Goal: Task Accomplishment & Management: Complete application form

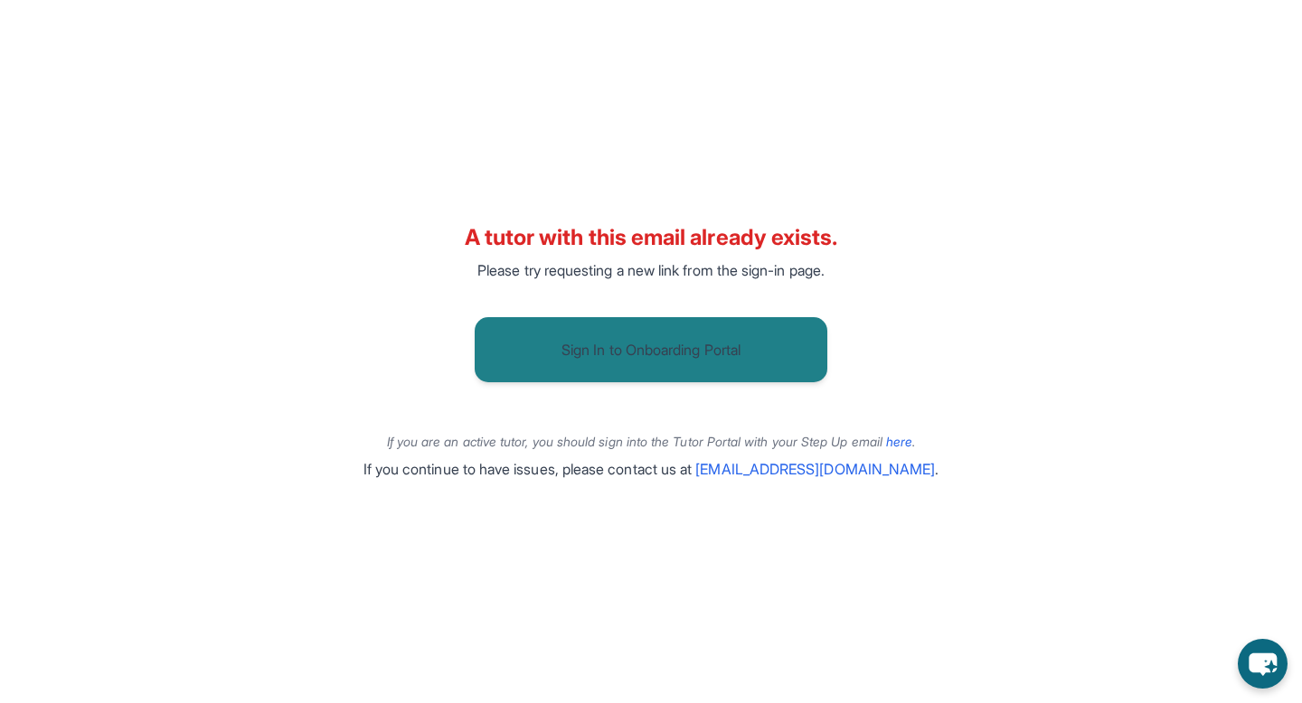
click at [661, 375] on button "Sign In to Onboarding Portal" at bounding box center [651, 349] width 353 height 65
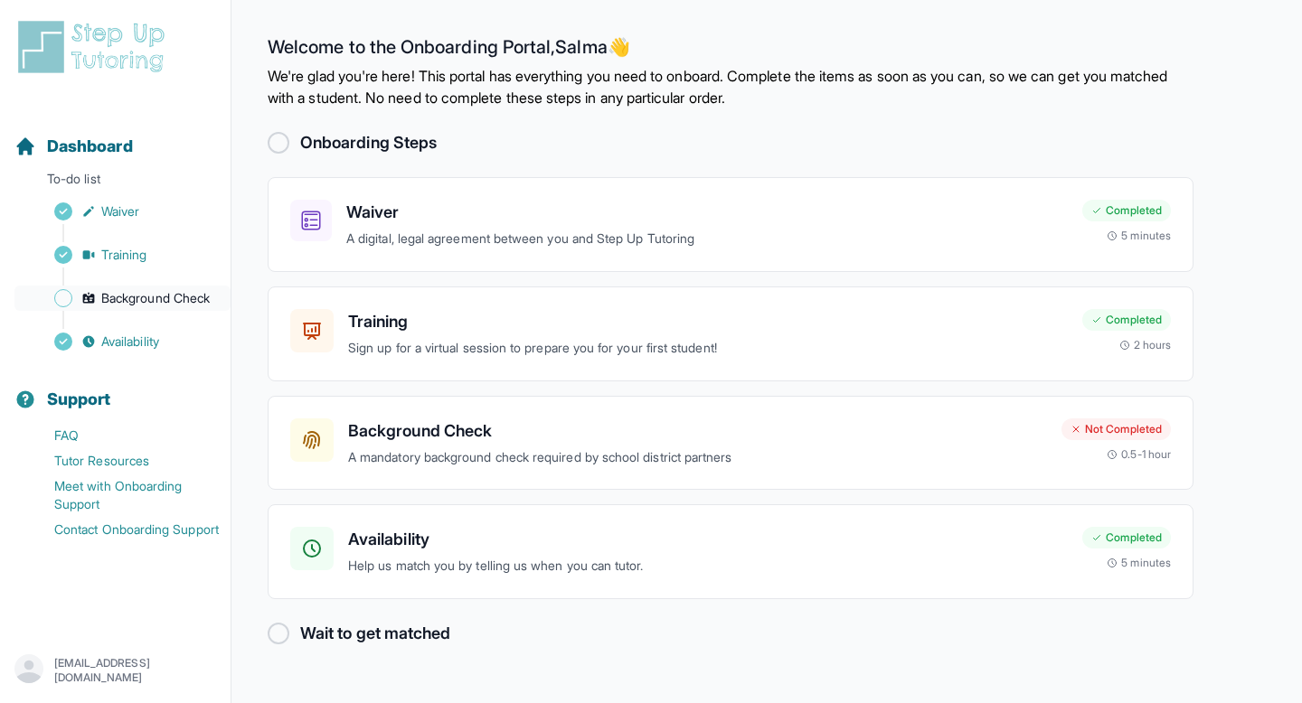
click at [134, 291] on span "Background Check" at bounding box center [155, 298] width 108 height 18
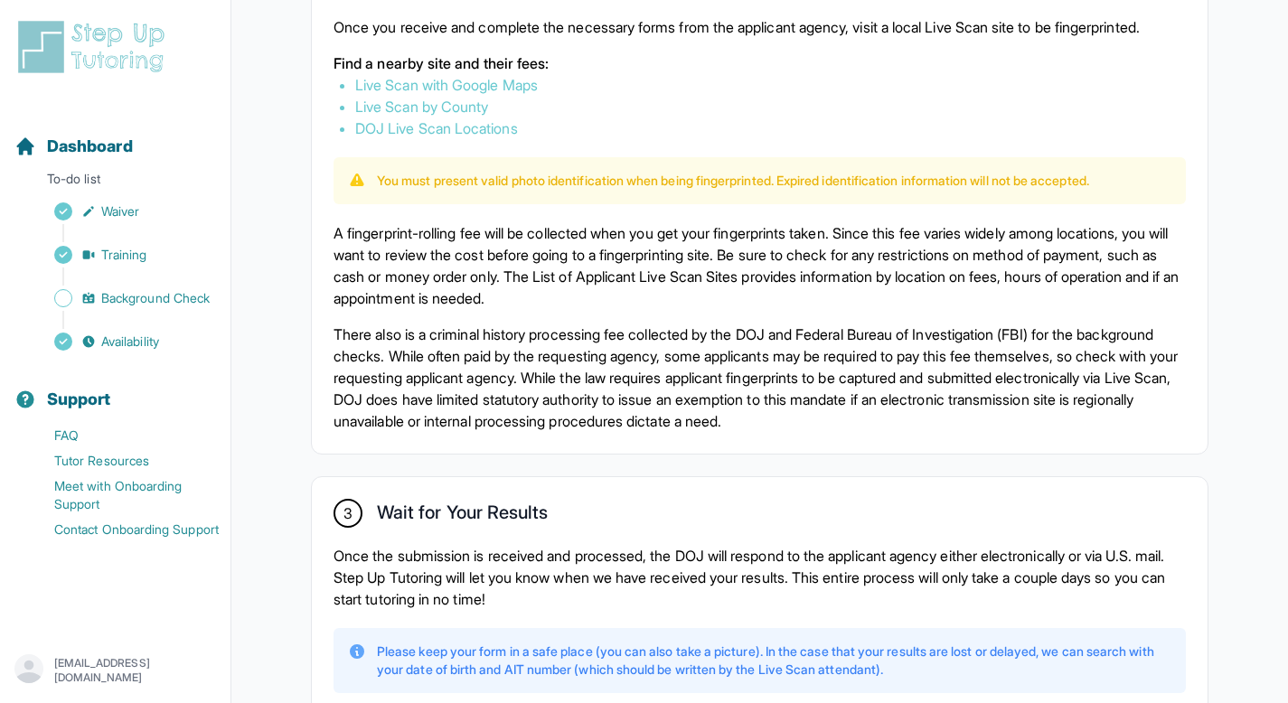
scroll to position [1103, 0]
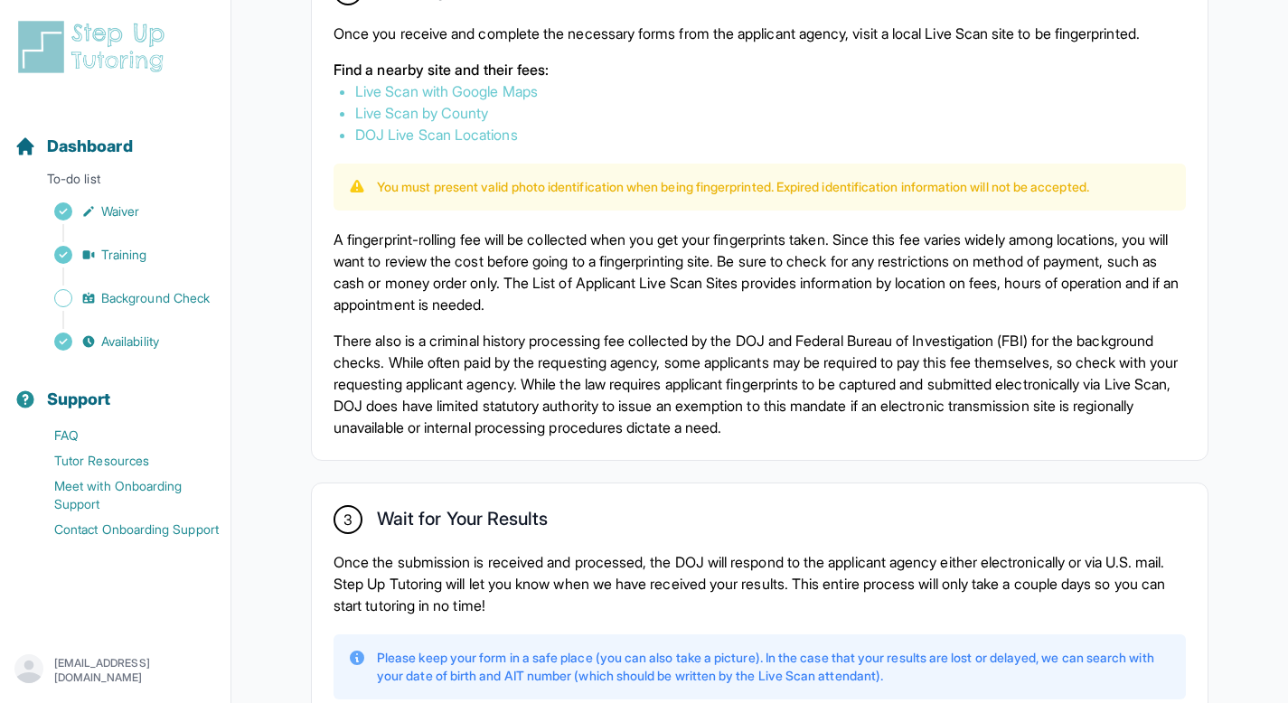
click at [512, 100] on link "Live Scan with Google Maps" at bounding box center [446, 91] width 183 height 18
